Goal: Information Seeking & Learning: Learn about a topic

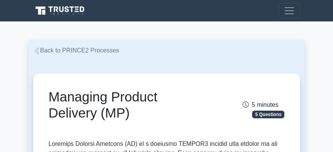
click at [43, 51] on link "Back to PRINCE2 Processes" at bounding box center [76, 50] width 86 height 7
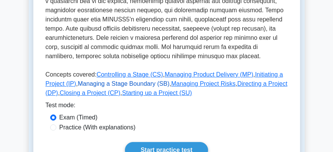
scroll to position [350, 0]
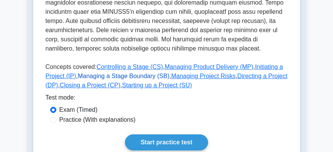
click at [130, 73] on link "Managing a Stage Boundary (SB)" at bounding box center [123, 76] width 91 height 7
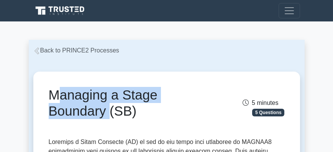
drag, startPoint x: 106, startPoint y: 112, endPoint x: 48, endPoint y: 91, distance: 61.6
click at [47, 91] on div "Managing a Stage Boundary (SB)" at bounding box center [125, 104] width 163 height 35
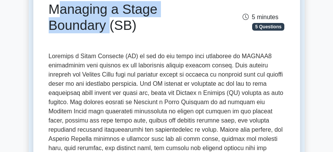
scroll to position [109, 0]
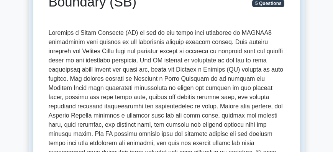
click at [129, 64] on p at bounding box center [167, 126] width 236 height 196
drag, startPoint x: 113, startPoint y: 56, endPoint x: 104, endPoint y: 57, distance: 8.5
drag, startPoint x: 104, startPoint y: 57, endPoint x: 203, endPoint y: 80, distance: 101.4
click at [203, 80] on p at bounding box center [167, 126] width 236 height 196
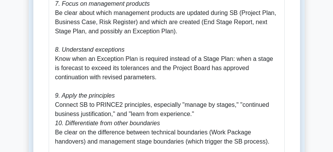
scroll to position [1246, 0]
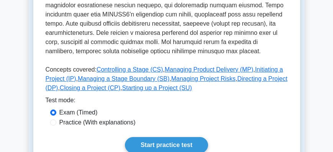
scroll to position [350, 0]
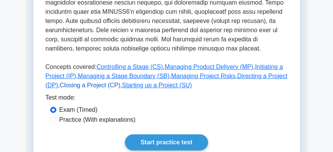
click at [70, 82] on link "Closing a Project (CP)" at bounding box center [90, 85] width 60 height 7
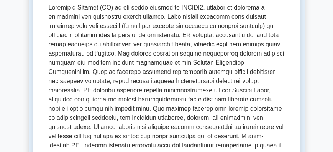
scroll to position [131, 0]
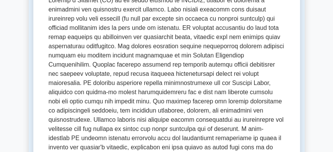
click at [105, 54] on p at bounding box center [167, 103] width 236 height 214
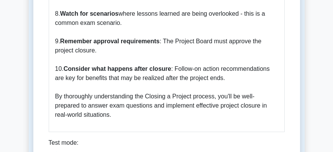
scroll to position [1334, 0]
